Goal: Find specific page/section: Find specific page/section

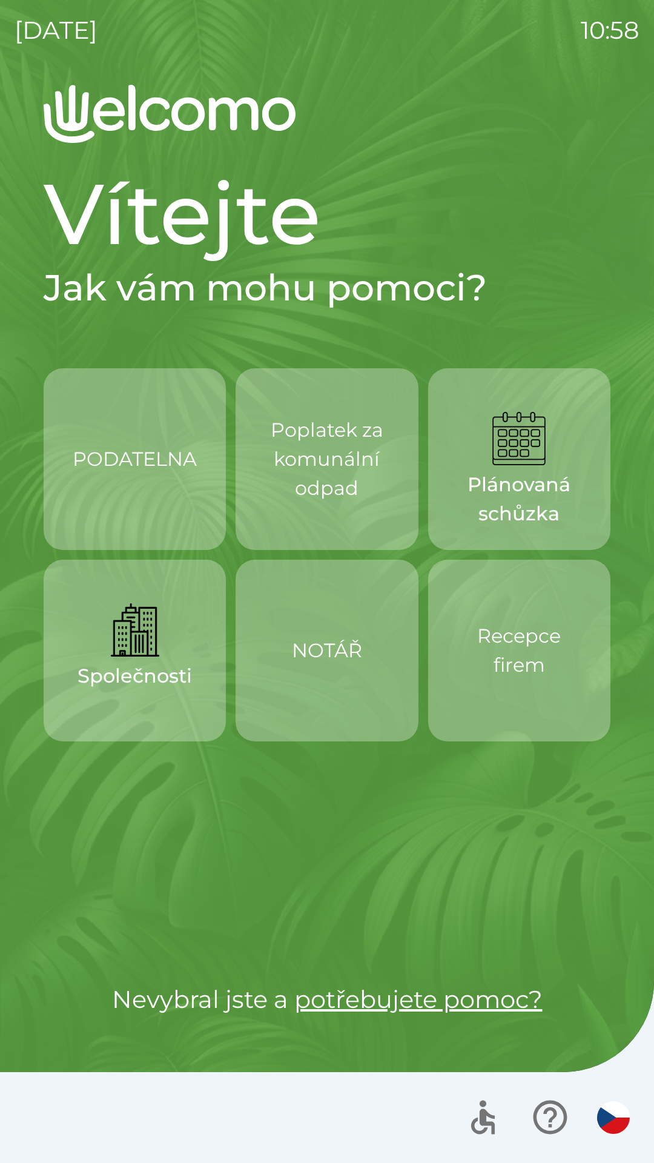
click at [554, 690] on div "Recepce firem" at bounding box center [519, 650] width 124 height 97
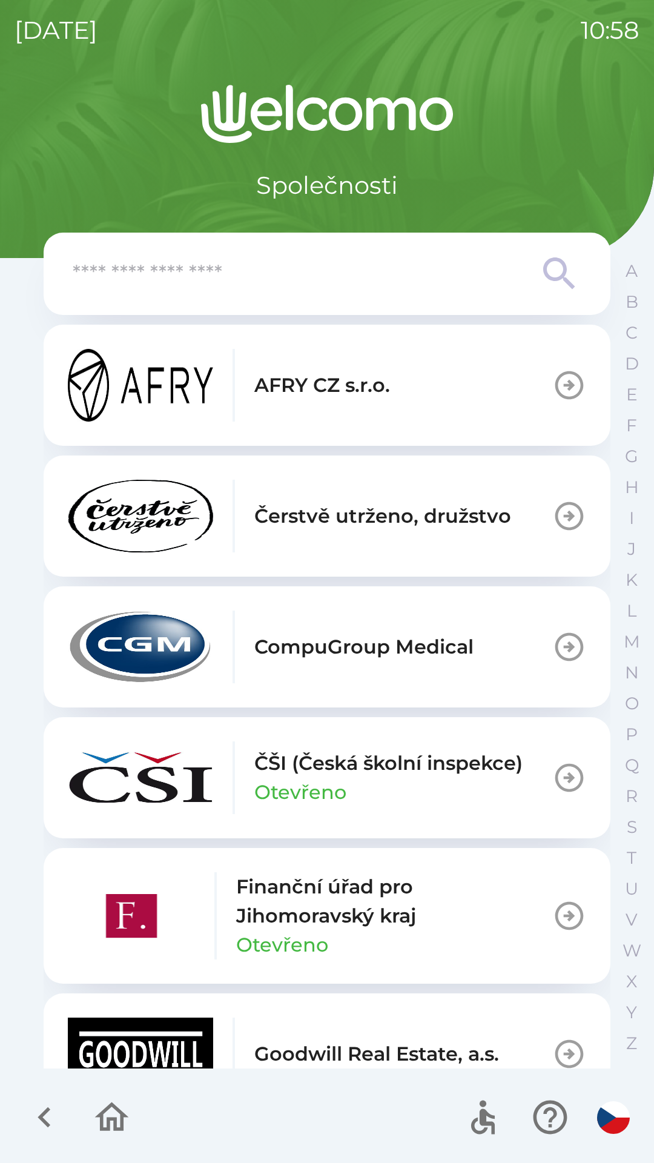
click at [122, 1123] on icon "button" at bounding box center [112, 1116] width 34 height 29
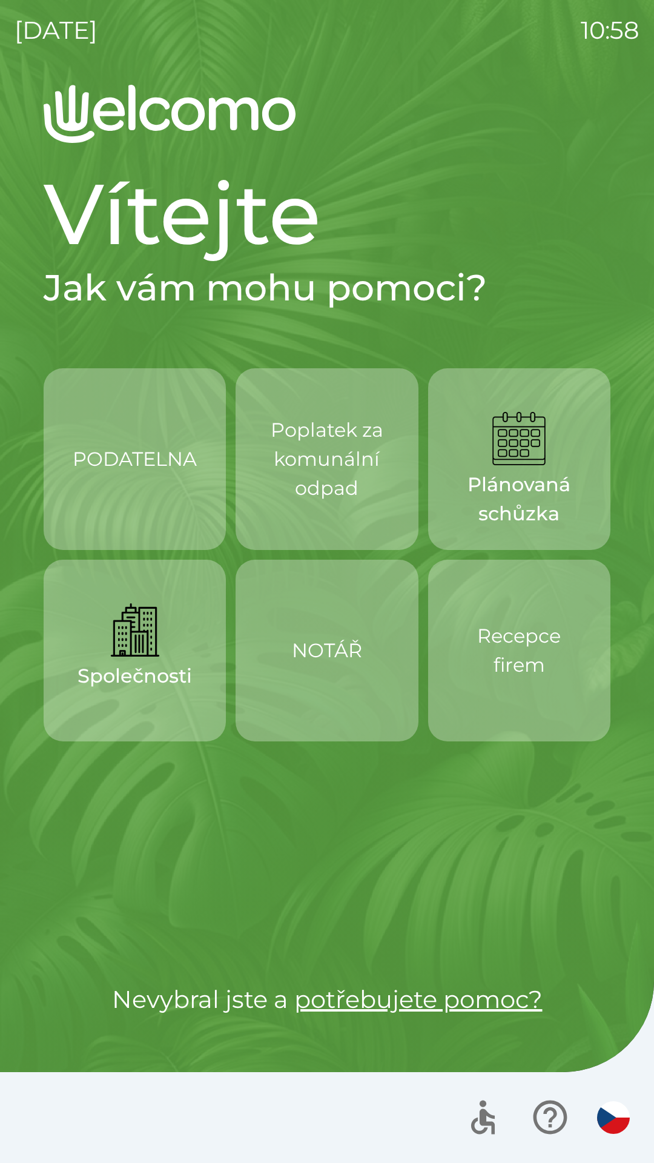
click at [310, 874] on div "PODATELNA Poplatek za komunální odpad Plánovaná schůzka Společnosti NOTÁŘ Recep…" at bounding box center [327, 650] width 567 height 564
click at [353, 656] on p "NOTÁŘ" at bounding box center [327, 650] width 70 height 29
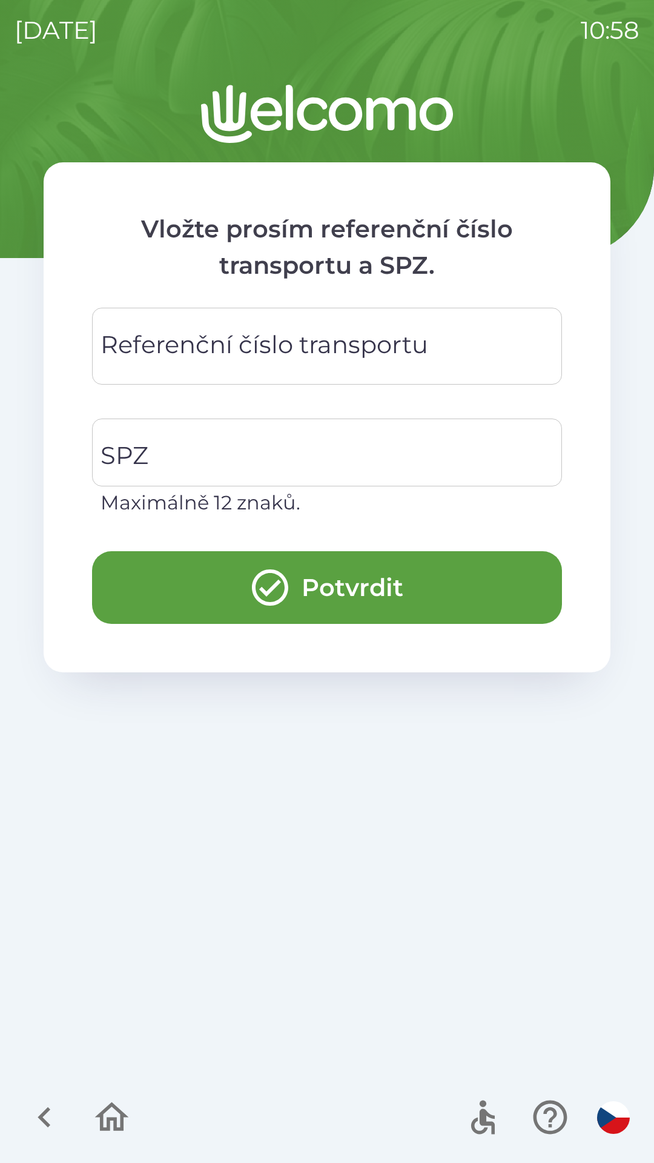
click at [114, 1102] on icon "button" at bounding box center [111, 1117] width 41 height 41
